Goal: Transaction & Acquisition: Download file/media

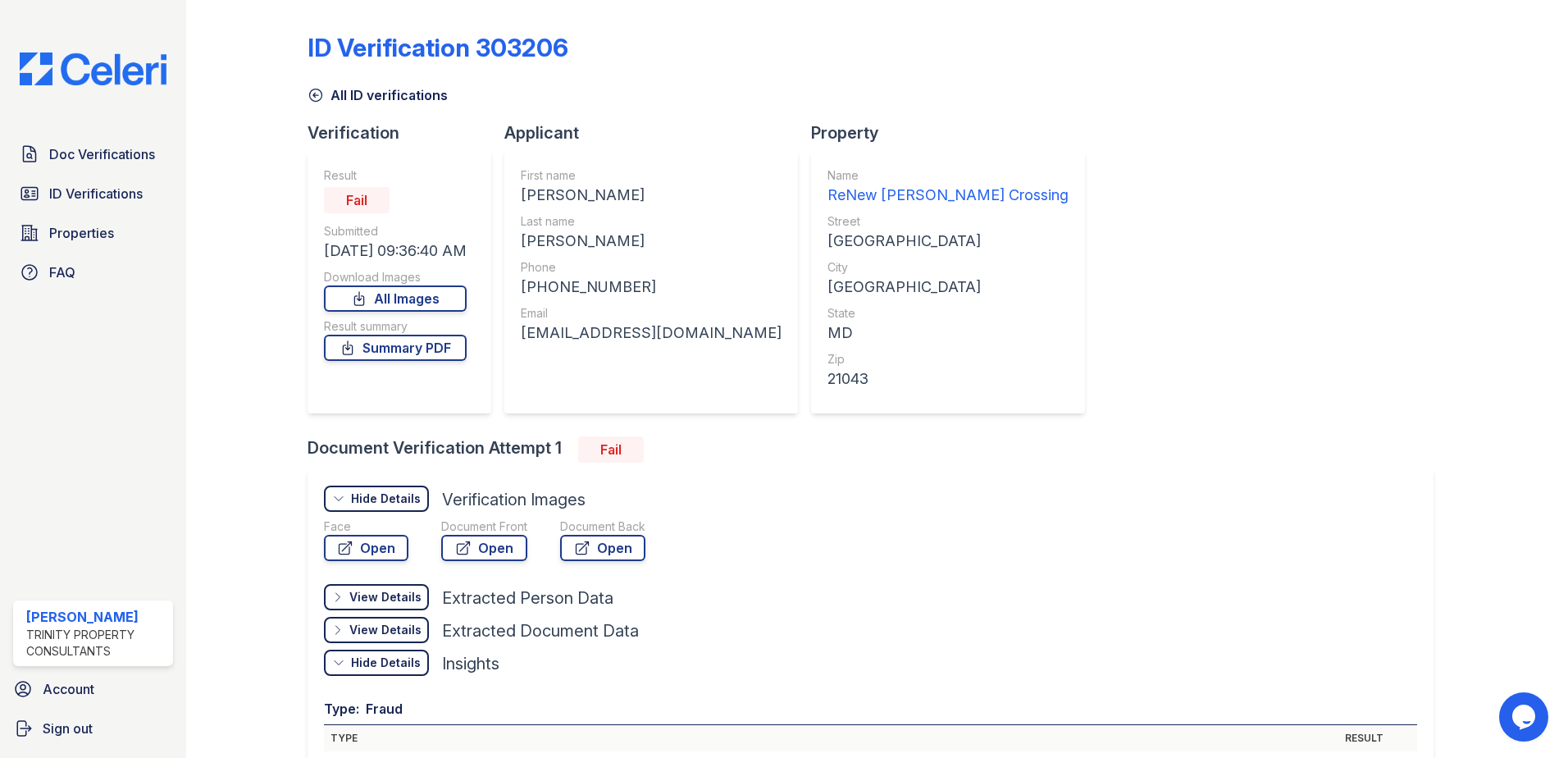
scroll to position [743, 0]
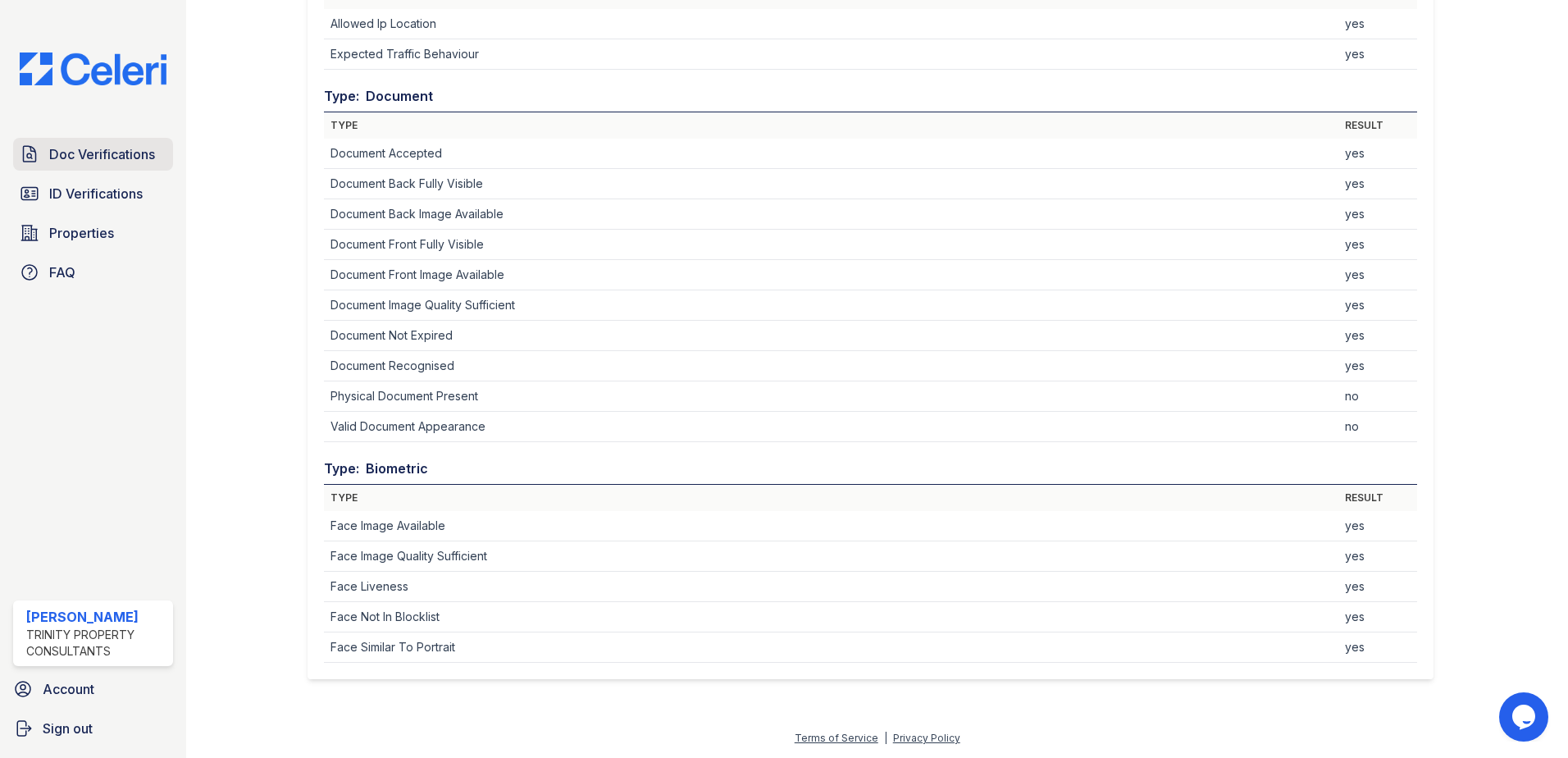
click at [92, 154] on span "Doc Verifications" at bounding box center [102, 153] width 106 height 20
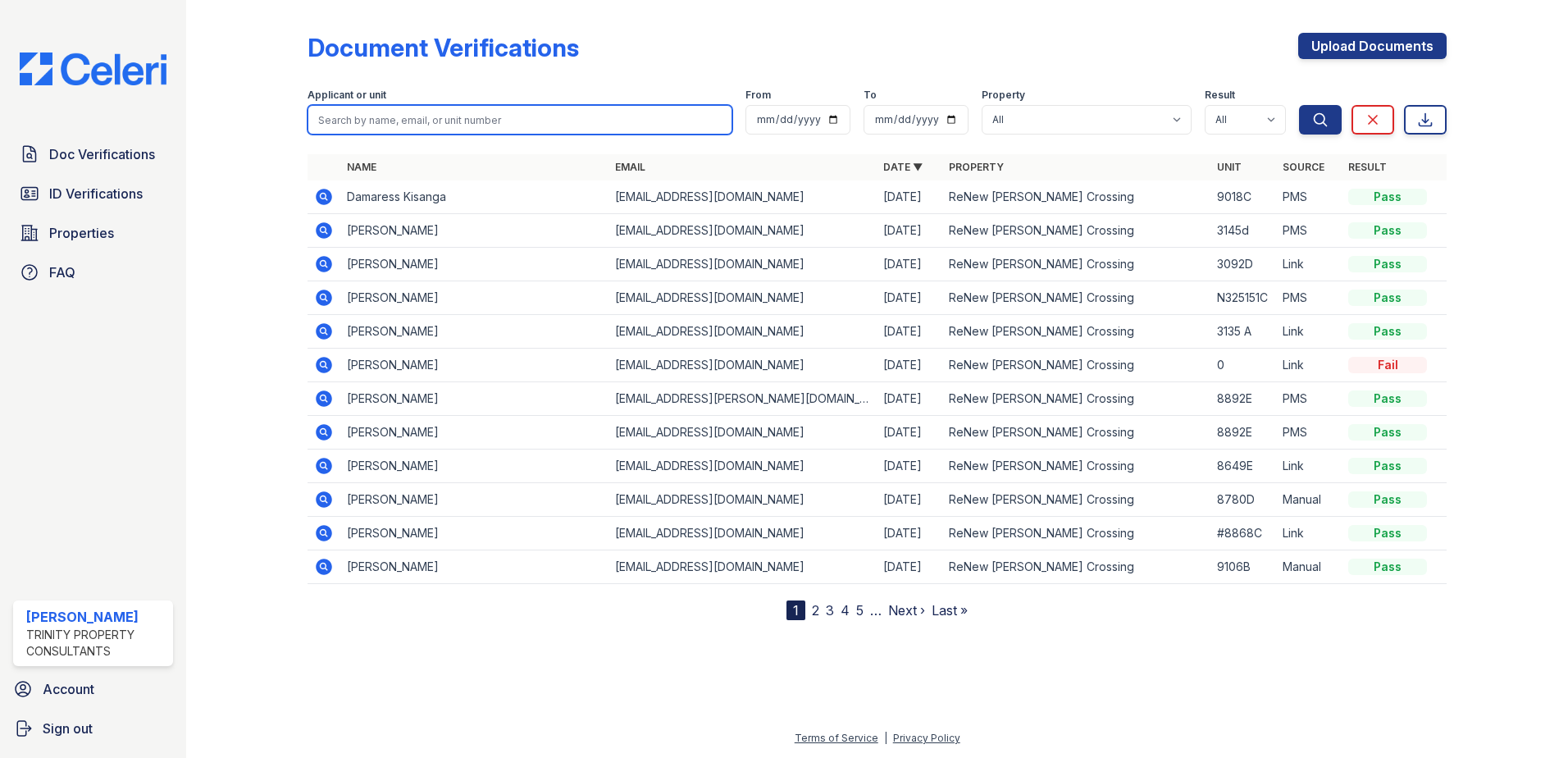
click at [376, 119] on input "search" at bounding box center [520, 120] width 425 height 30
type input "shakjil"
click at [1299, 105] on button "Search" at bounding box center [1321, 120] width 42 height 30
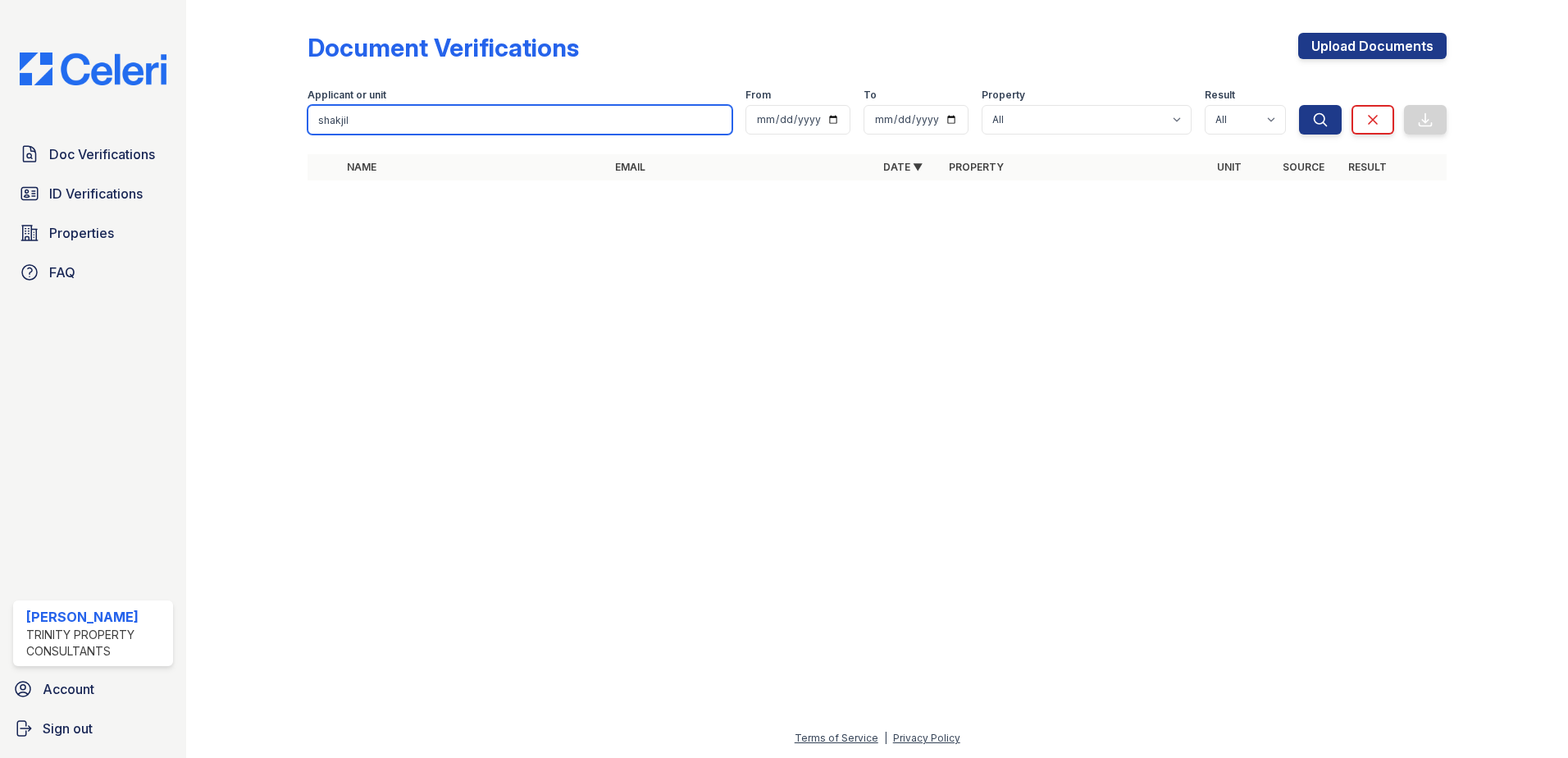
click at [376, 119] on input "shakjil" at bounding box center [520, 120] width 425 height 30
type input "[PERSON_NAME]"
click at [1299, 105] on button "Search" at bounding box center [1321, 120] width 42 height 30
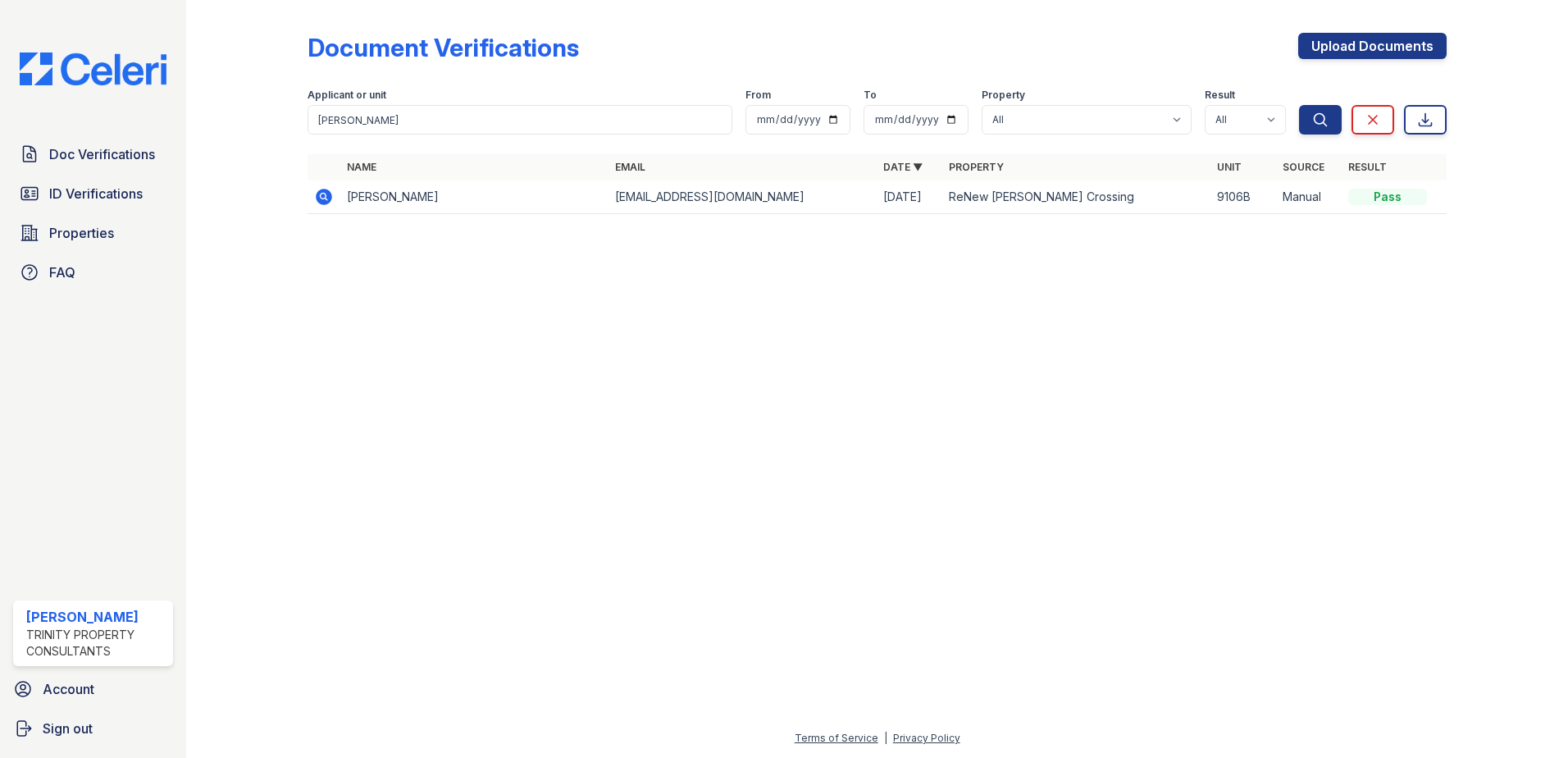
click at [325, 195] on icon at bounding box center [324, 197] width 19 height 20
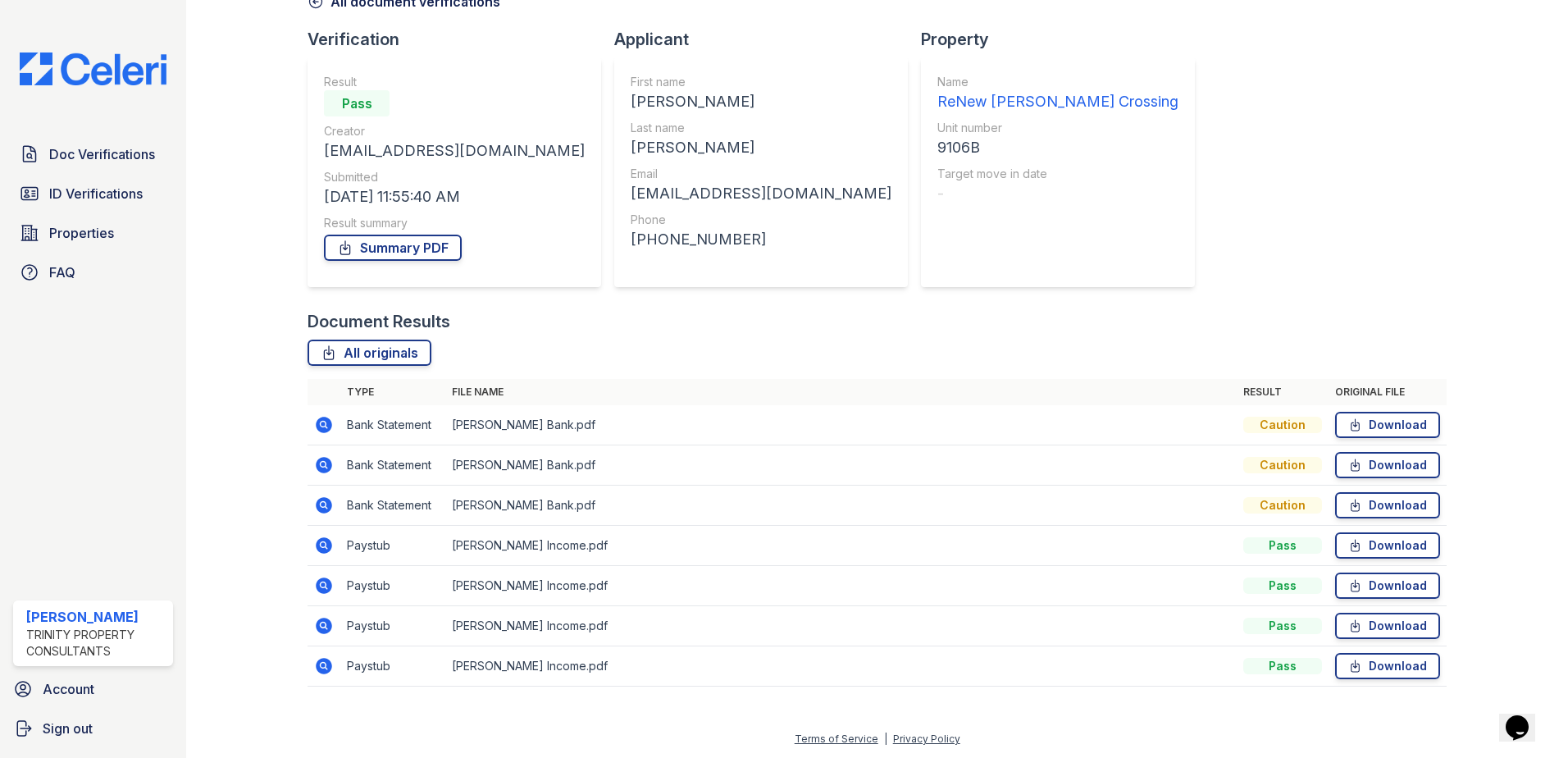
scroll to position [94, 0]
click at [1396, 551] on link "Download" at bounding box center [1387, 544] width 105 height 26
click at [1362, 582] on link "Download" at bounding box center [1387, 585] width 105 height 26
